Goal: Communication & Community: Answer question/provide support

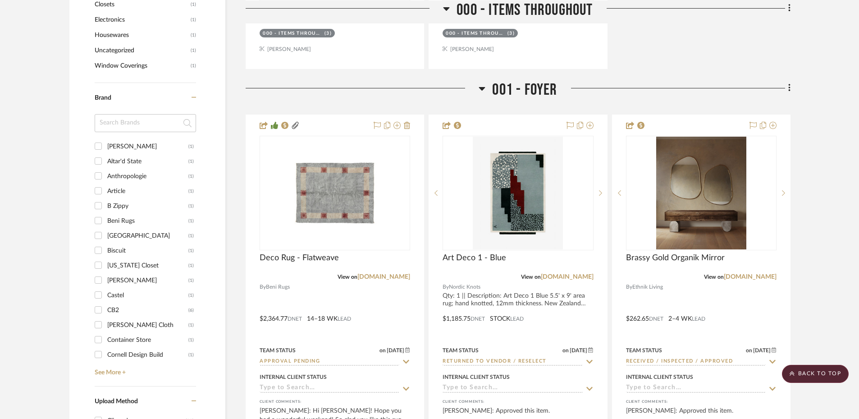
scroll to position [943, 0]
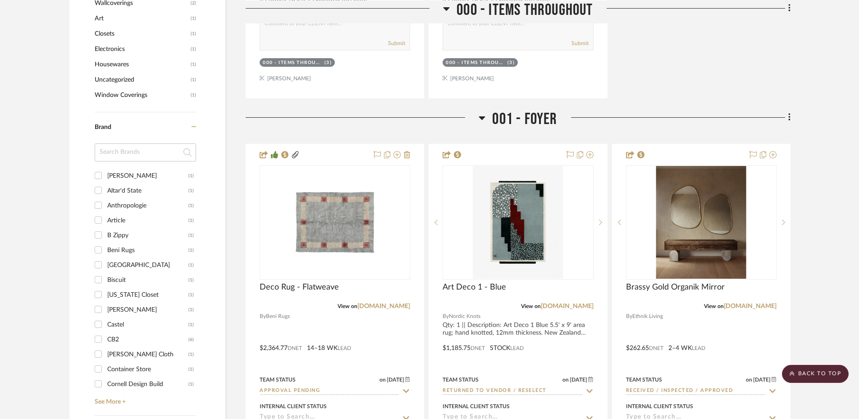
click at [137, 161] on input at bounding box center [145, 152] width 101 height 18
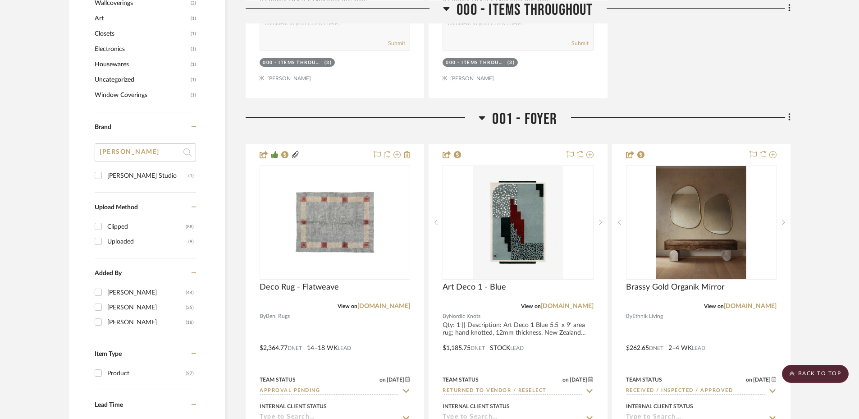
type input "emma"
click at [97, 183] on input "Emma Hayes Studio (1)" at bounding box center [98, 175] width 14 height 14
checkbox input "true"
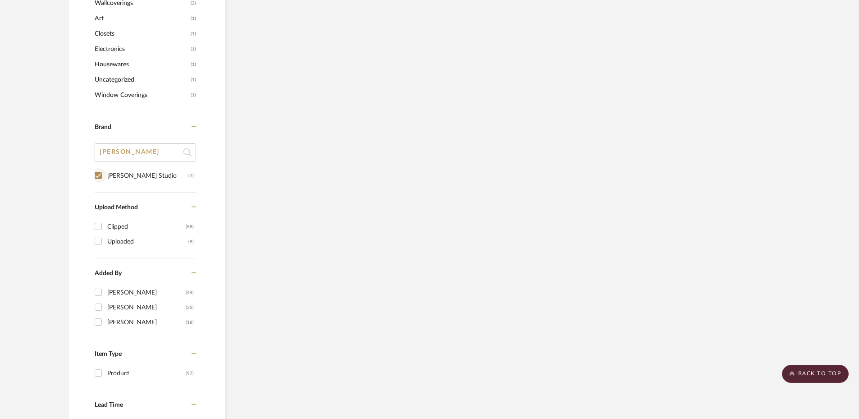
scroll to position [639, 0]
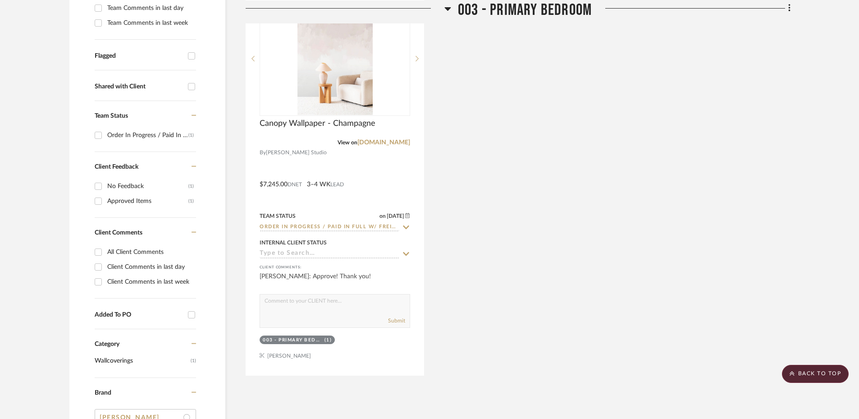
scroll to position [267, 0]
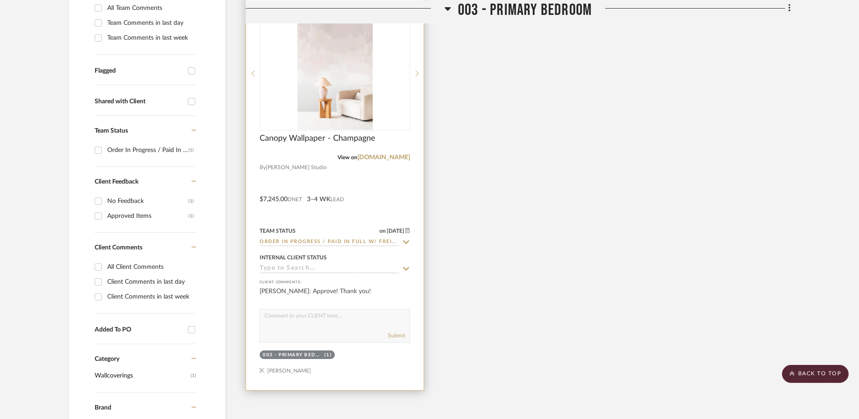
click at [396, 228] on div at bounding box center [335, 192] width 178 height 394
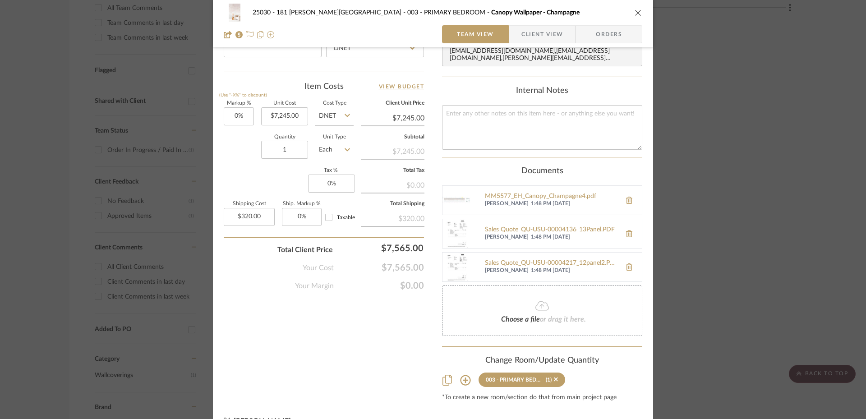
scroll to position [521, 0]
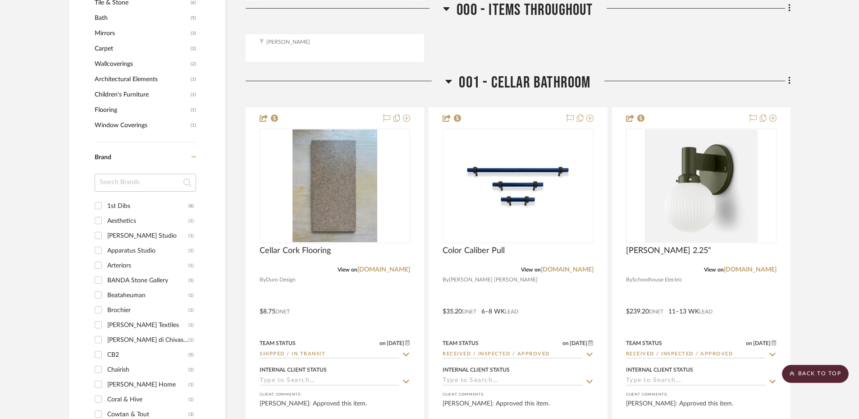
scroll to position [1014, 0]
click at [141, 175] on input at bounding box center [145, 182] width 101 height 18
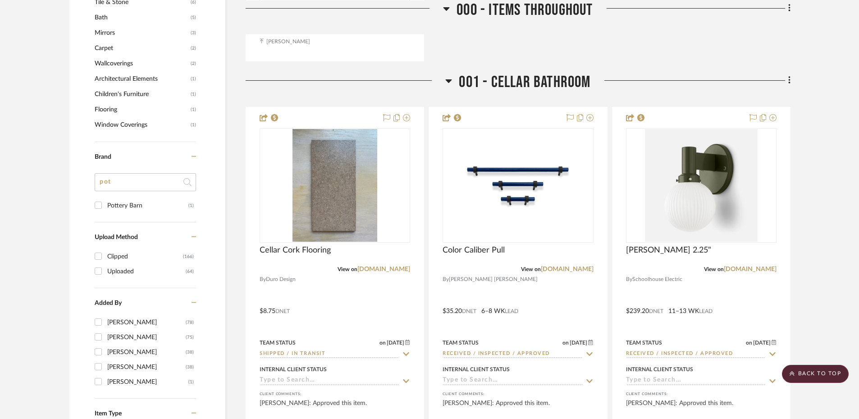
type input "pot"
click at [123, 201] on div "Pottery Barn" at bounding box center [147, 205] width 81 height 14
click at [105, 201] on input "Pottery Barn (1)" at bounding box center [98, 205] width 14 height 14
checkbox input "true"
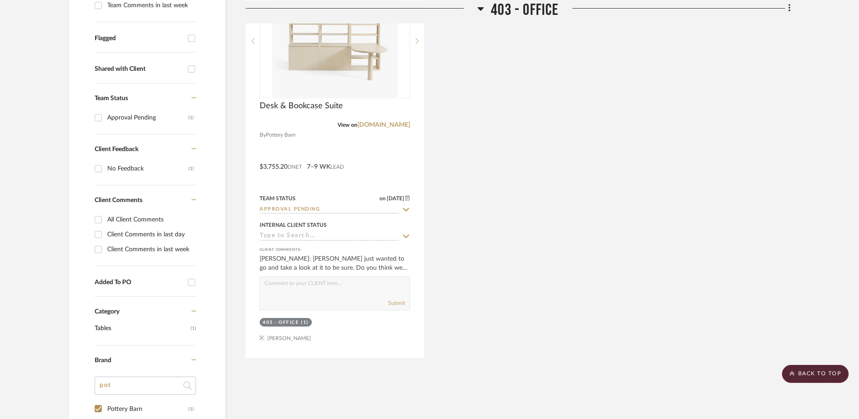
scroll to position [236, 0]
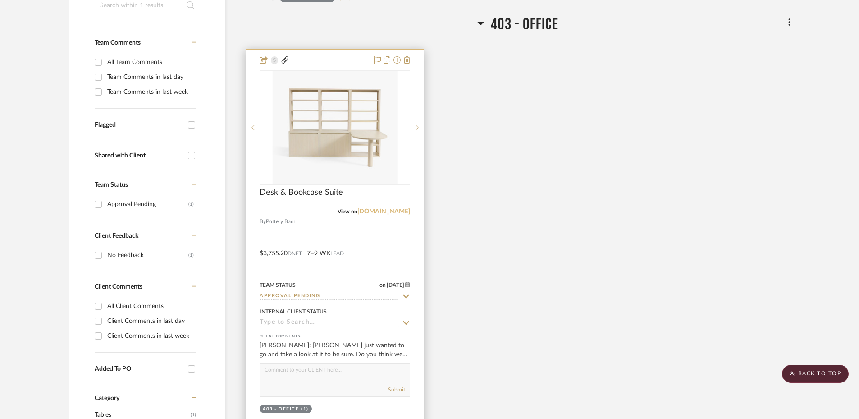
click at [388, 211] on link "[DOMAIN_NAME]" at bounding box center [383, 211] width 53 height 6
click at [370, 250] on div at bounding box center [335, 247] width 178 height 394
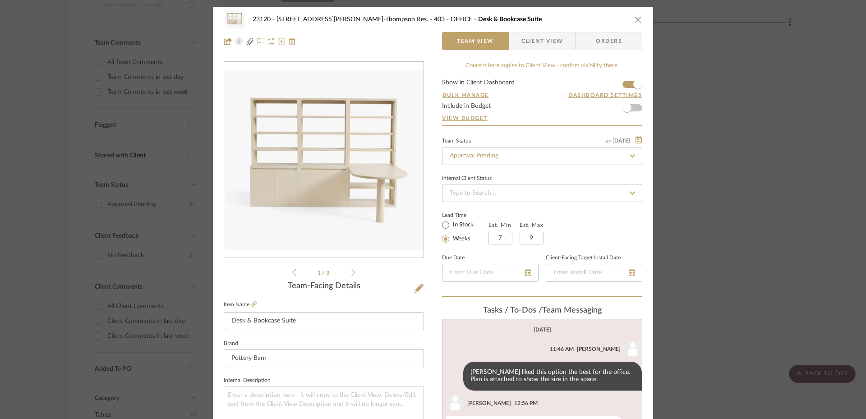
scroll to position [82, 0]
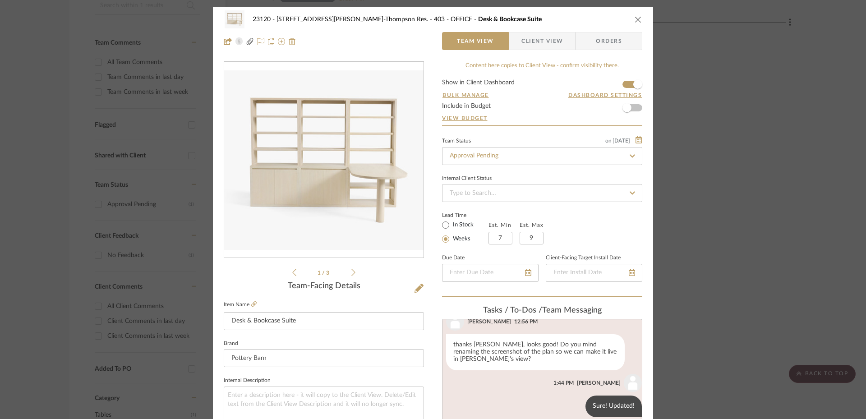
click at [536, 45] on span "Client View" at bounding box center [541, 41] width 41 height 18
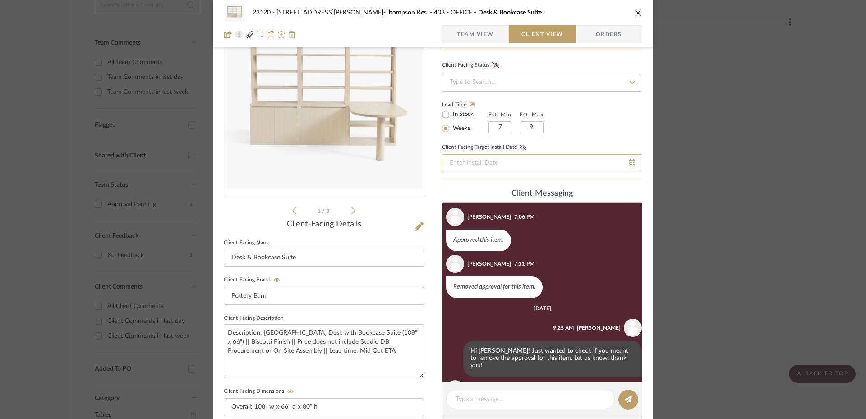
scroll to position [148, 0]
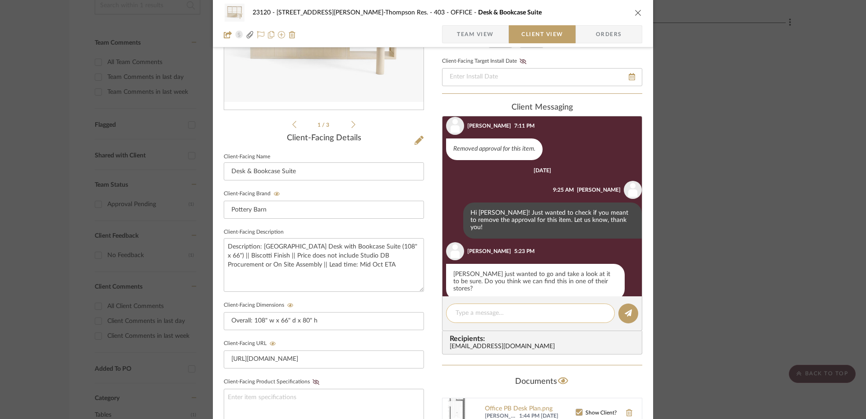
click at [504, 310] on textarea at bounding box center [530, 312] width 150 height 9
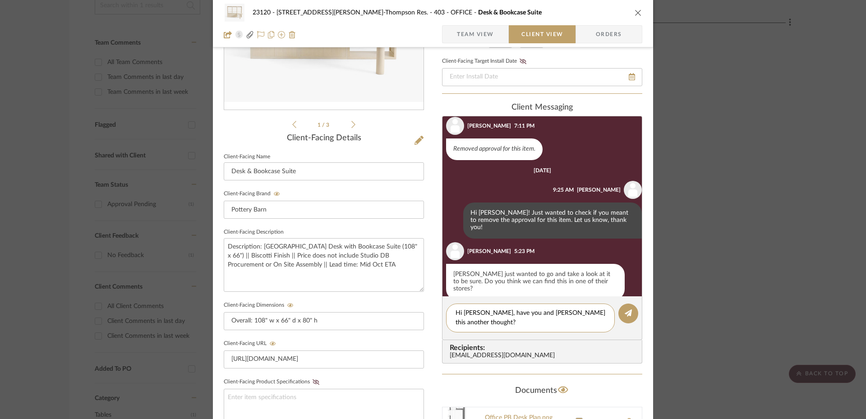
scroll to position [224, 0]
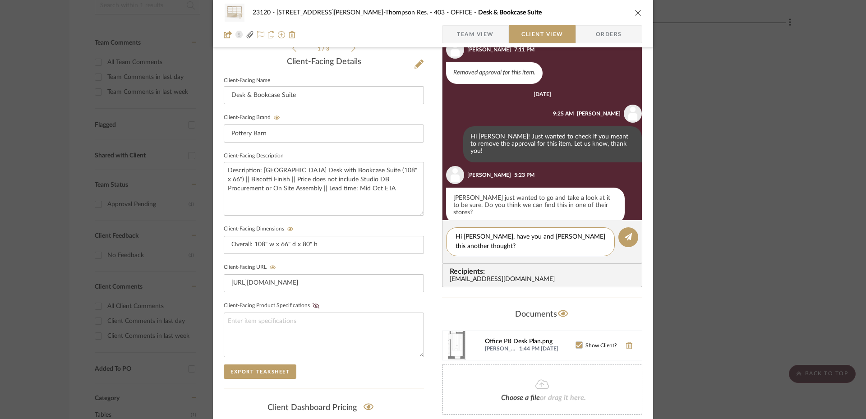
click at [514, 338] on div "Office PB Desk Plan.png" at bounding box center [530, 341] width 91 height 7
click at [510, 247] on textarea "Hi [PERSON_NAME], have you and [PERSON_NAME] this another thought?" at bounding box center [530, 241] width 150 height 19
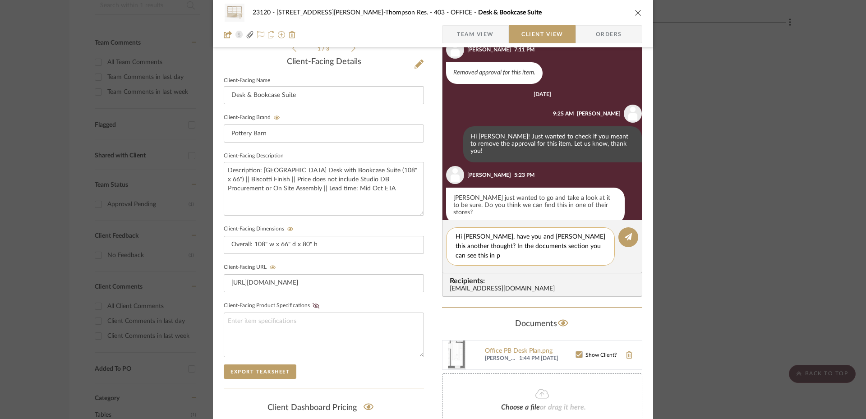
scroll to position [0, 0]
drag, startPoint x: 593, startPoint y: 255, endPoint x: 554, endPoint y: 254, distance: 39.7
click at [554, 254] on textarea "Hi [PERSON_NAME], have you and [PERSON_NAME] this another thought? In the docum…" at bounding box center [530, 246] width 150 height 28
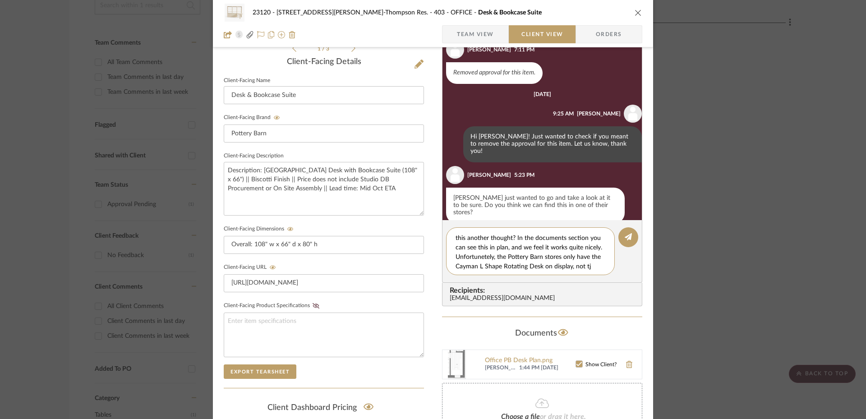
scroll to position [18, 0]
click at [455, 265] on textarea "Hi [PERSON_NAME], have you and [PERSON_NAME] this another thought? In the docum…" at bounding box center [533, 251] width 156 height 38
click at [461, 248] on textarea "Hi [PERSON_NAME], have you and [PERSON_NAME] this another thought? In the docum…" at bounding box center [533, 251] width 156 height 38
click at [530, 265] on textarea "Hi [PERSON_NAME], have you and [PERSON_NAME] this another thought? In the docum…" at bounding box center [533, 251] width 156 height 38
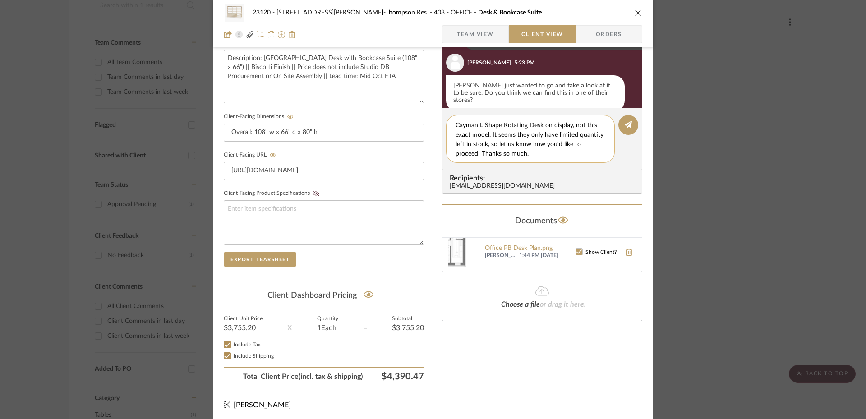
scroll to position [0, 0]
click at [490, 128] on textarea "Hi [PERSON_NAME], have you and [PERSON_NAME] this another thought? In the docum…" at bounding box center [533, 139] width 156 height 38
click at [543, 151] on textarea "Hi [PERSON_NAME]! Have you and [PERSON_NAME] this another thought? In the docum…" at bounding box center [533, 139] width 156 height 38
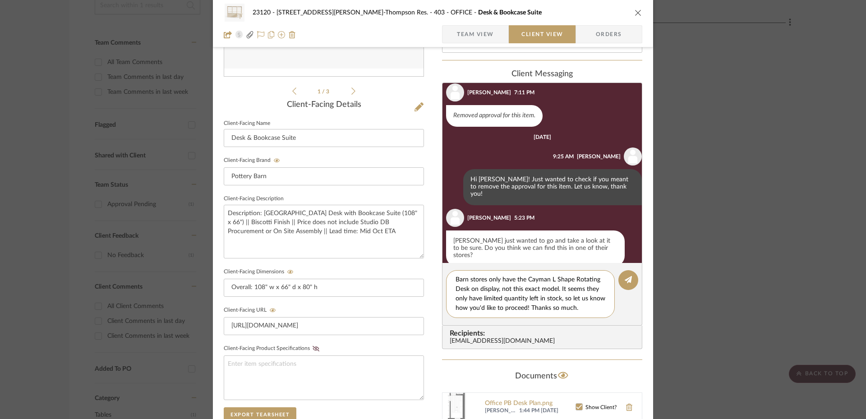
scroll to position [160, 0]
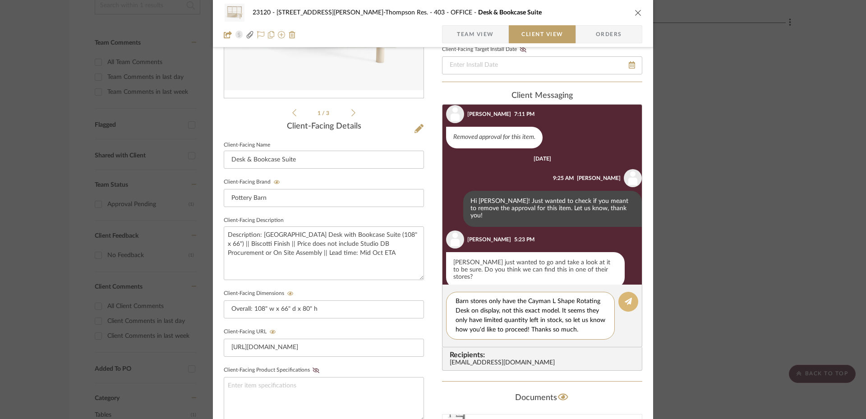
type textarea "Hi [PERSON_NAME]! Have you and [PERSON_NAME] this another thought? In the docum…"
click at [627, 300] on icon at bounding box center [627, 301] width 7 height 7
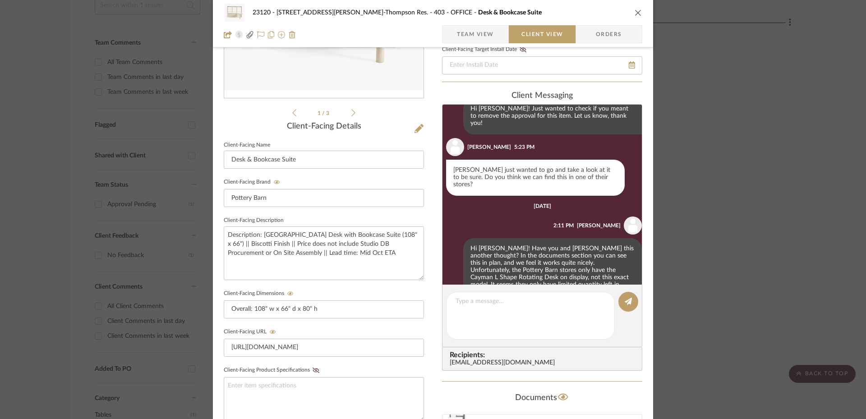
scroll to position [175, 0]
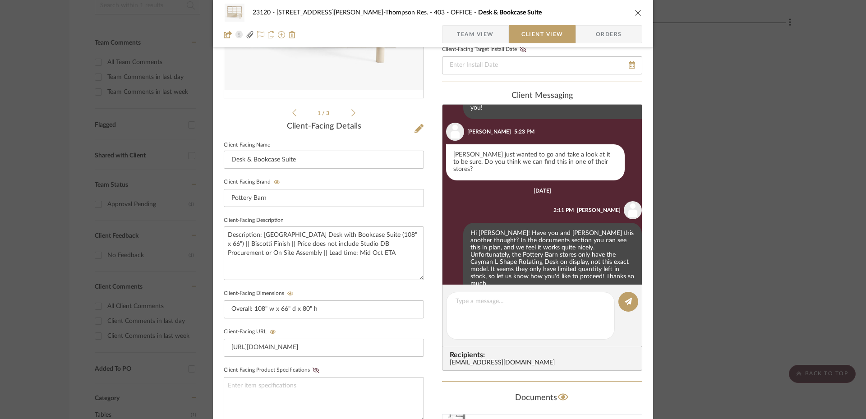
click at [124, 162] on div "23120 - [STREET_ADDRESS][PERSON_NAME]-Thompson Res. 403 - OFFICE Desk & Bookcas…" at bounding box center [433, 209] width 866 height 419
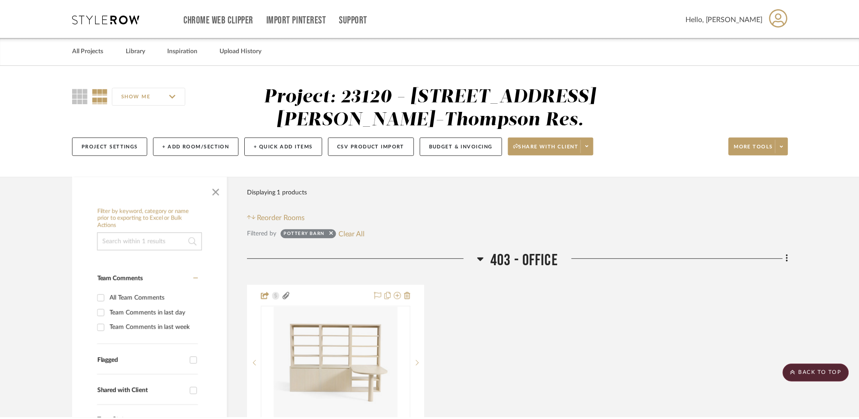
scroll to position [236, 0]
